Goal: Task Accomplishment & Management: Manage account settings

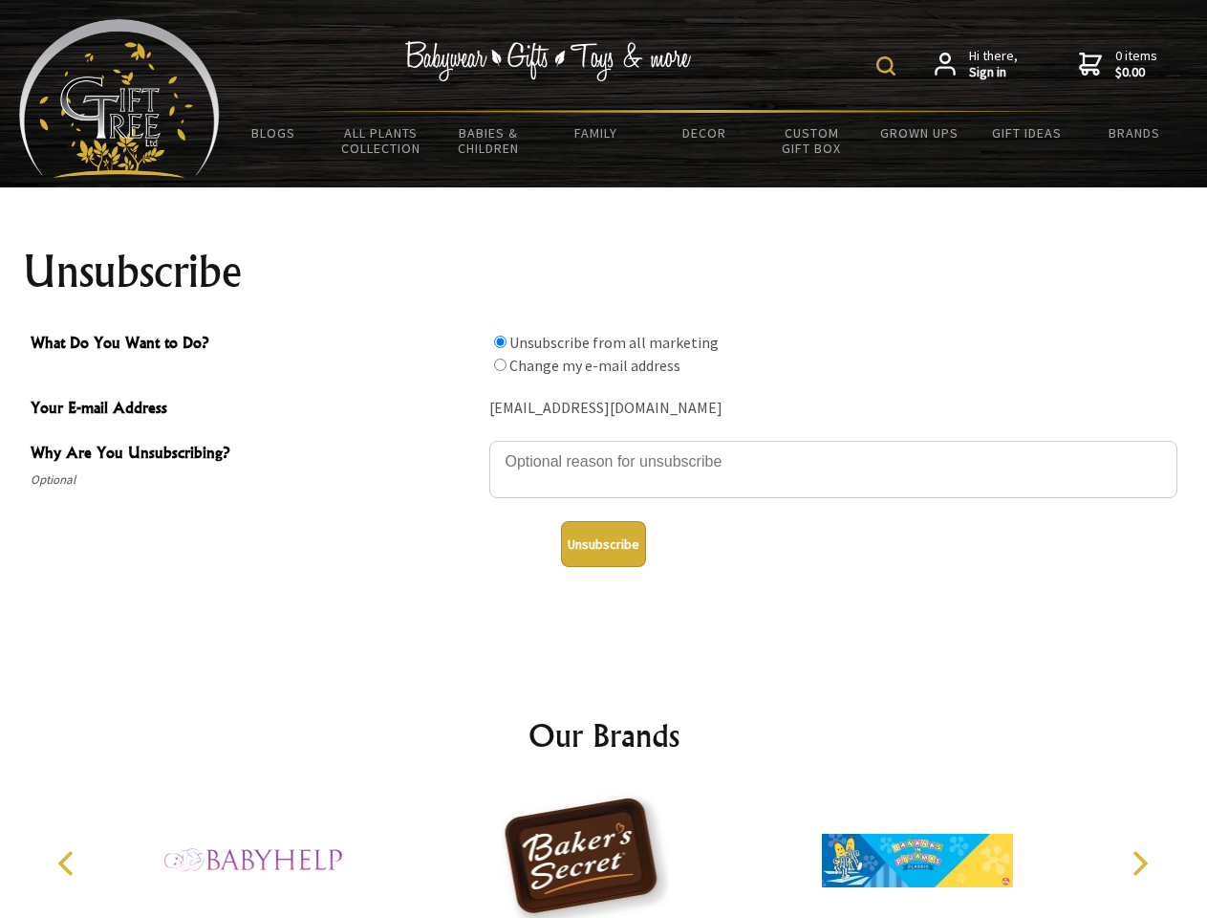
click at [889, 66] on img at bounding box center [886, 65] width 19 height 19
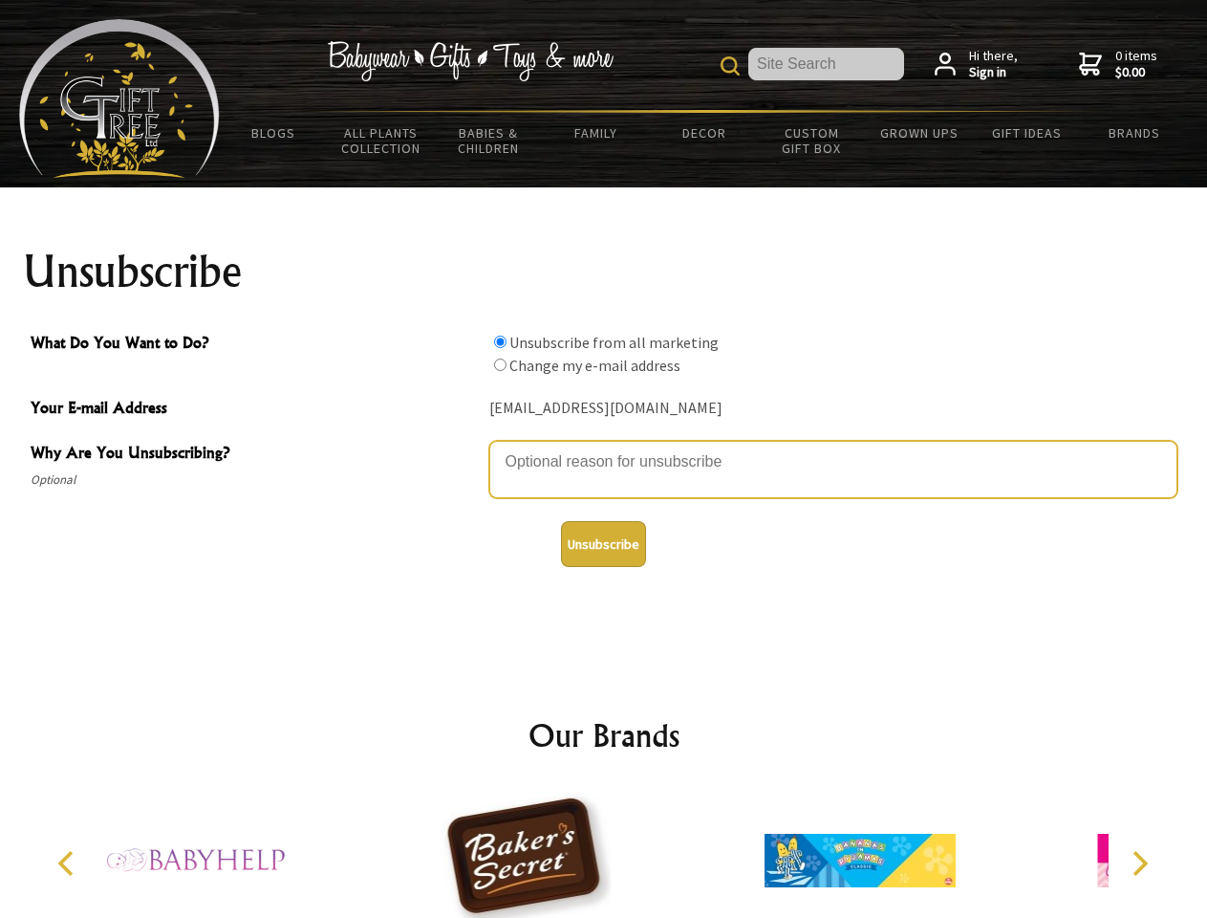
click at [604, 447] on textarea "Why Are You Unsubscribing?" at bounding box center [833, 469] width 688 height 57
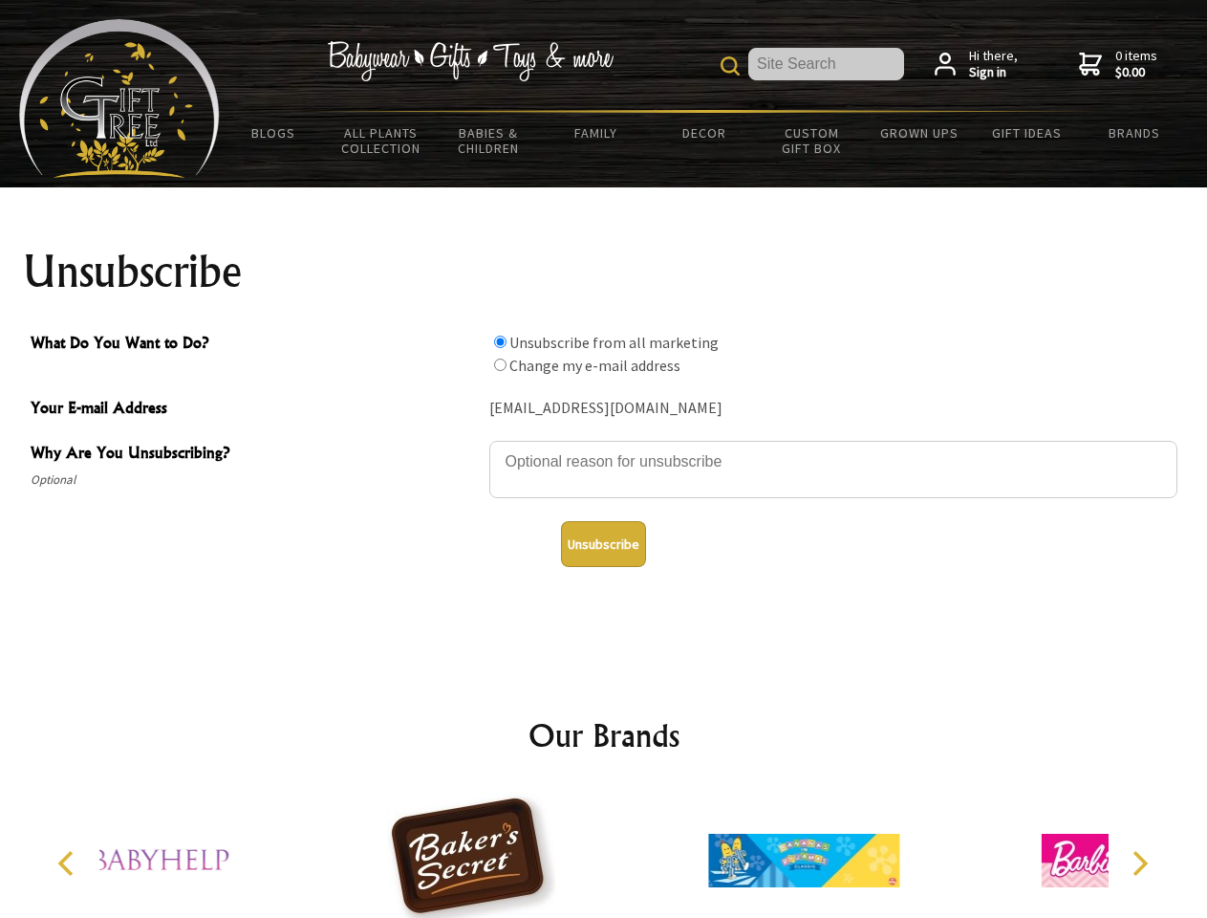
click at [500, 341] on input "What Do You Want to Do?" at bounding box center [500, 342] width 12 height 12
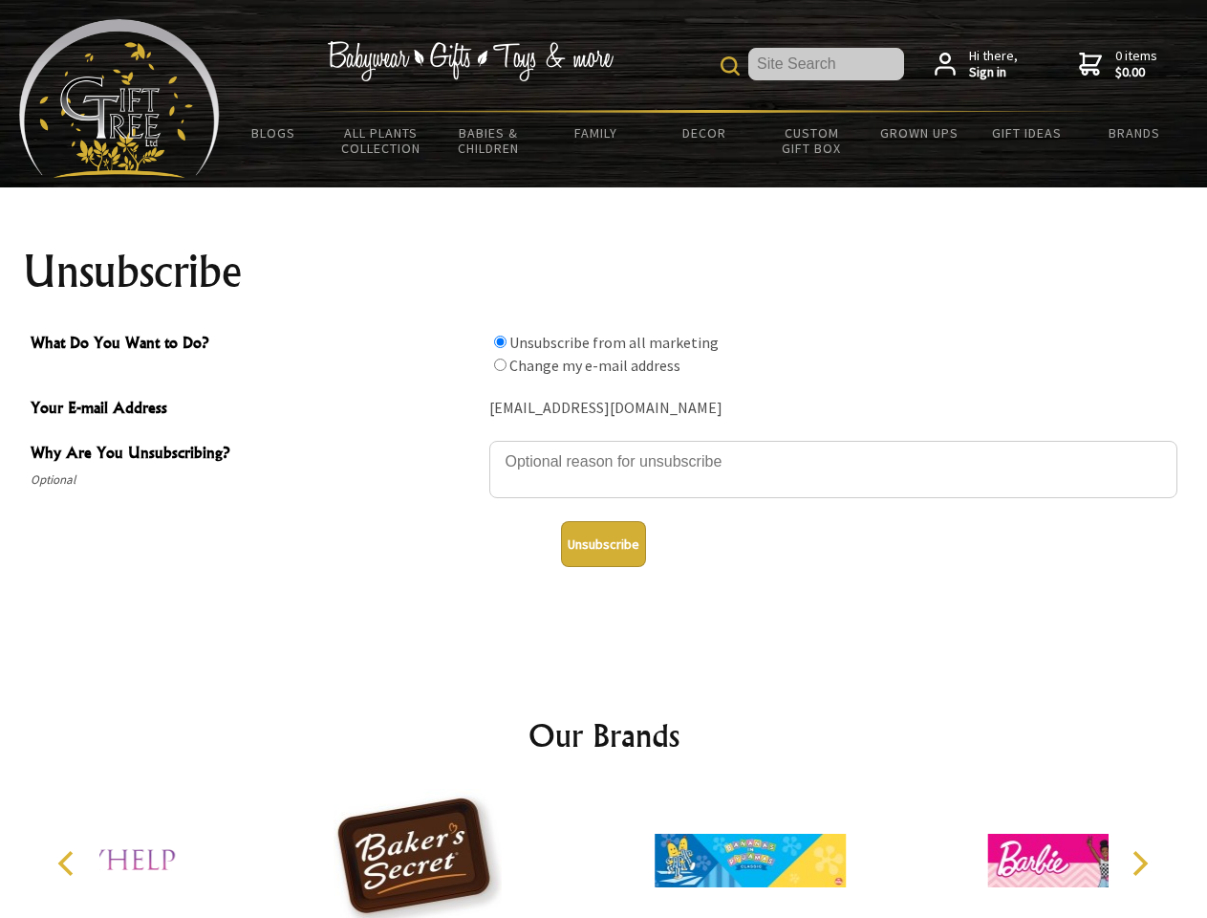
click at [500, 364] on input "What Do You Want to Do?" at bounding box center [500, 364] width 12 height 12
radio input "true"
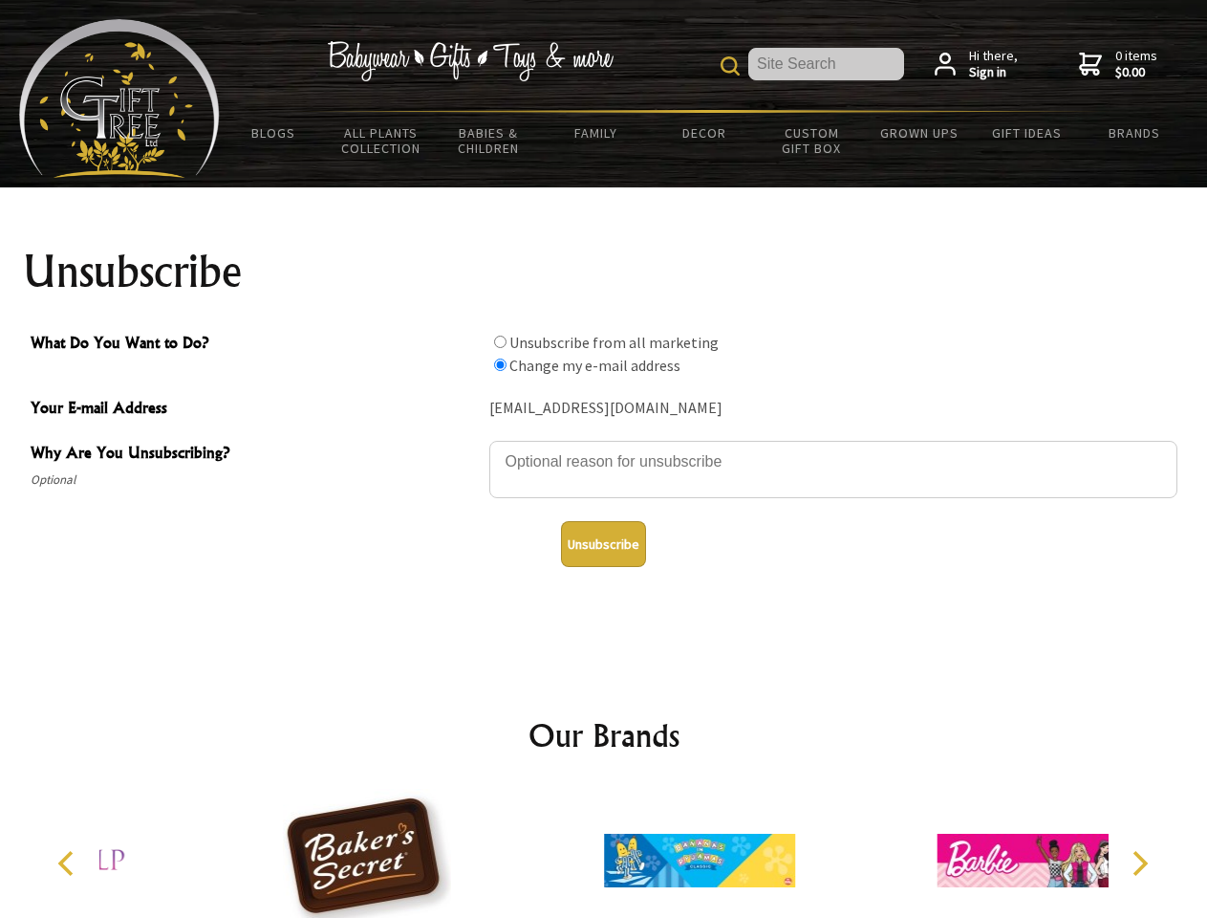
click at [603, 544] on button "Unsubscribe" at bounding box center [603, 544] width 85 height 46
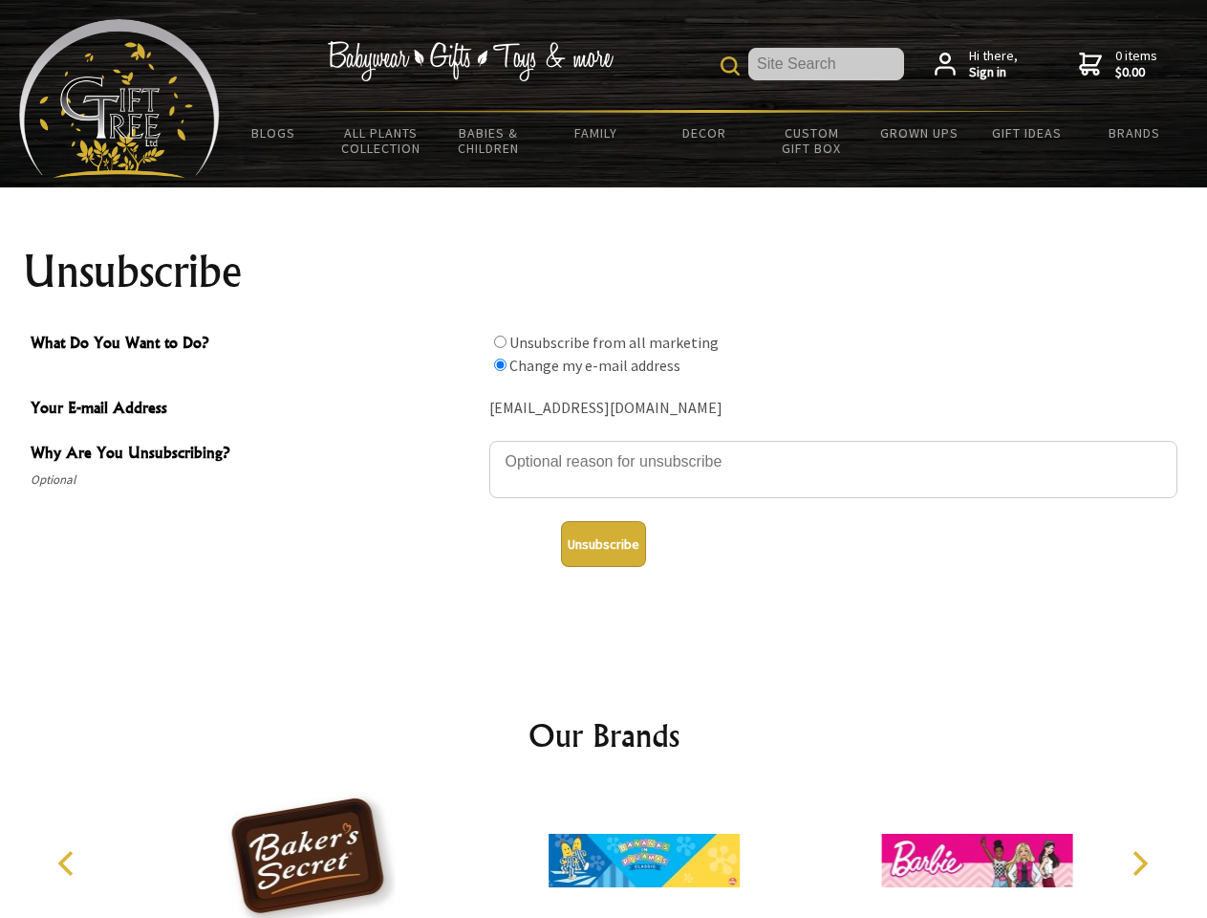
click at [69, 863] on icon "Previous" at bounding box center [67, 863] width 25 height 25
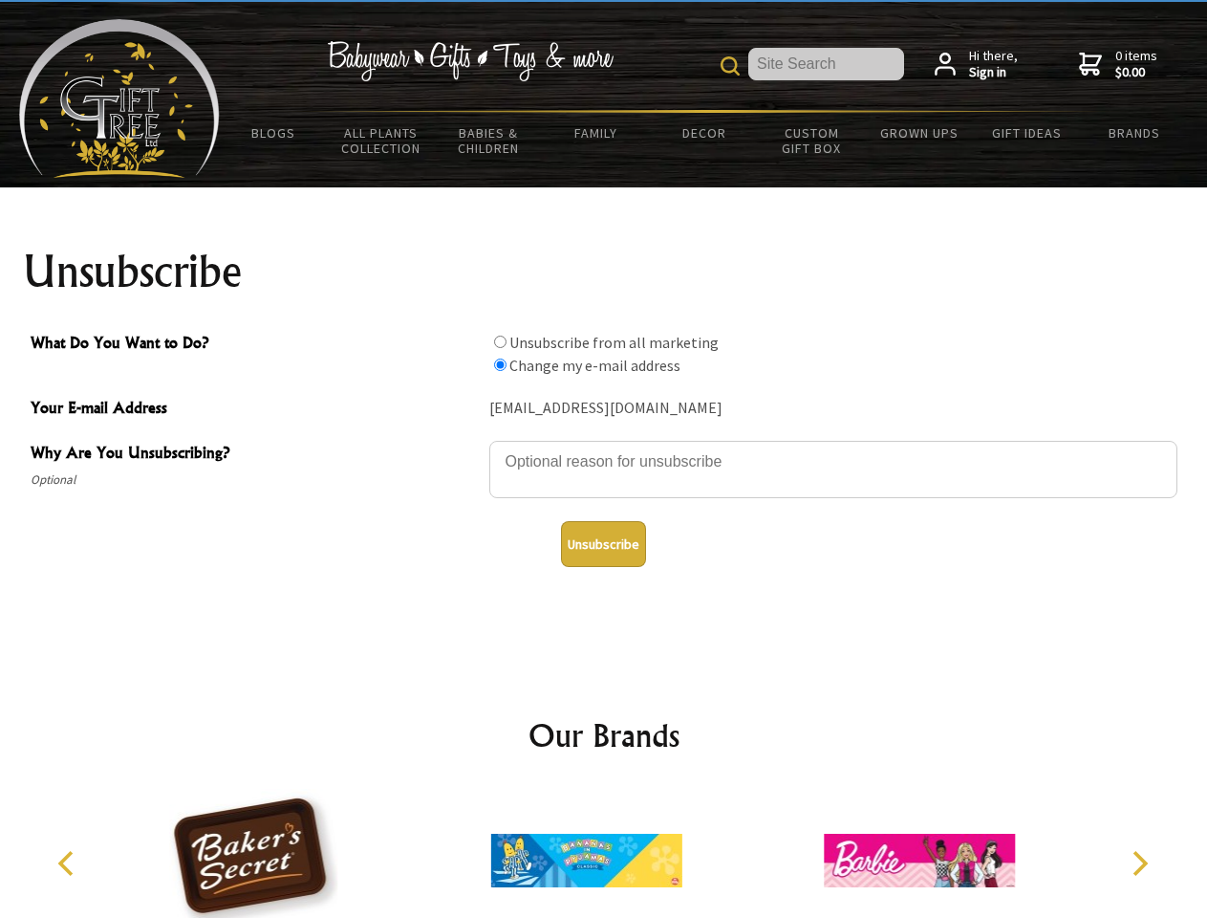
click at [1139, 863] on icon "Next" at bounding box center [1138, 863] width 25 height 25
